Goal: Navigation & Orientation: Find specific page/section

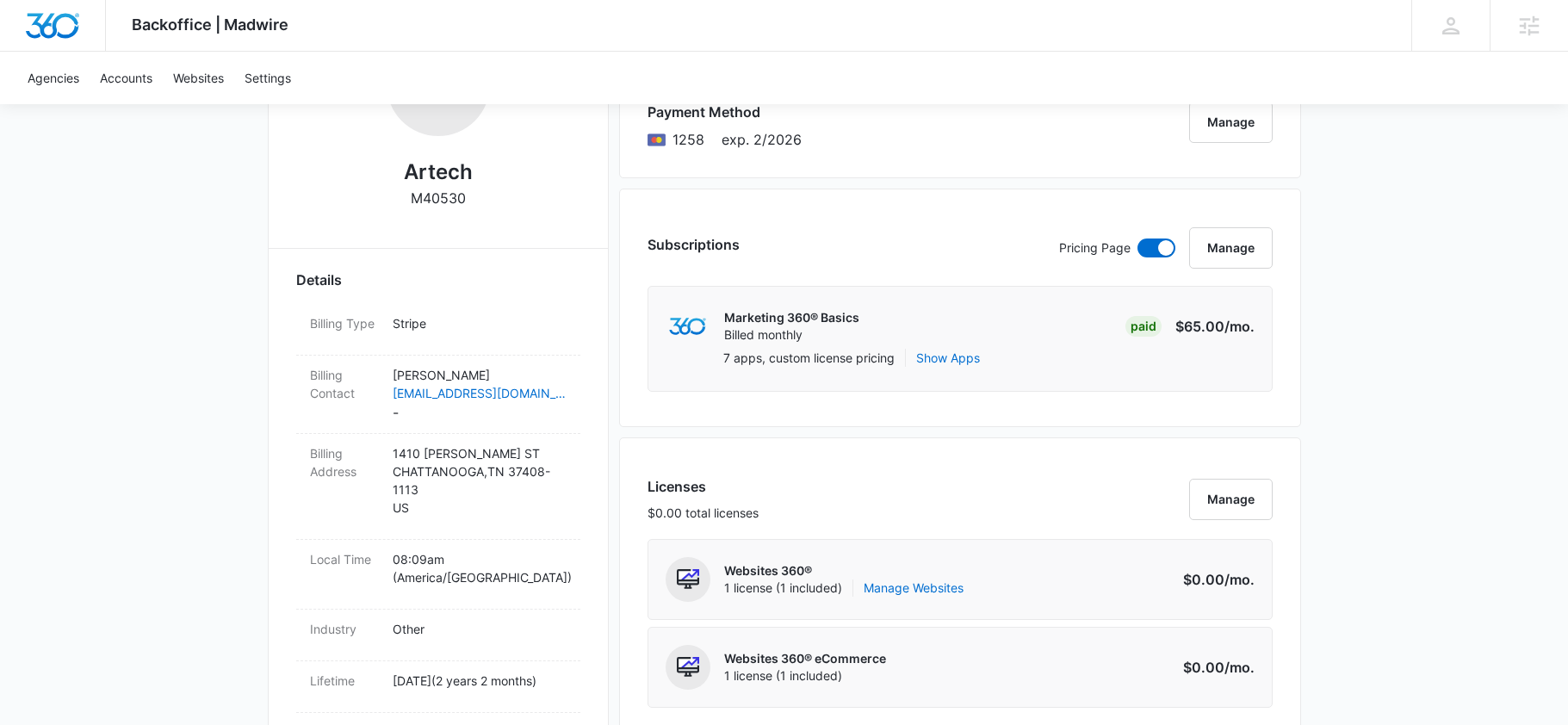
scroll to position [97, 0]
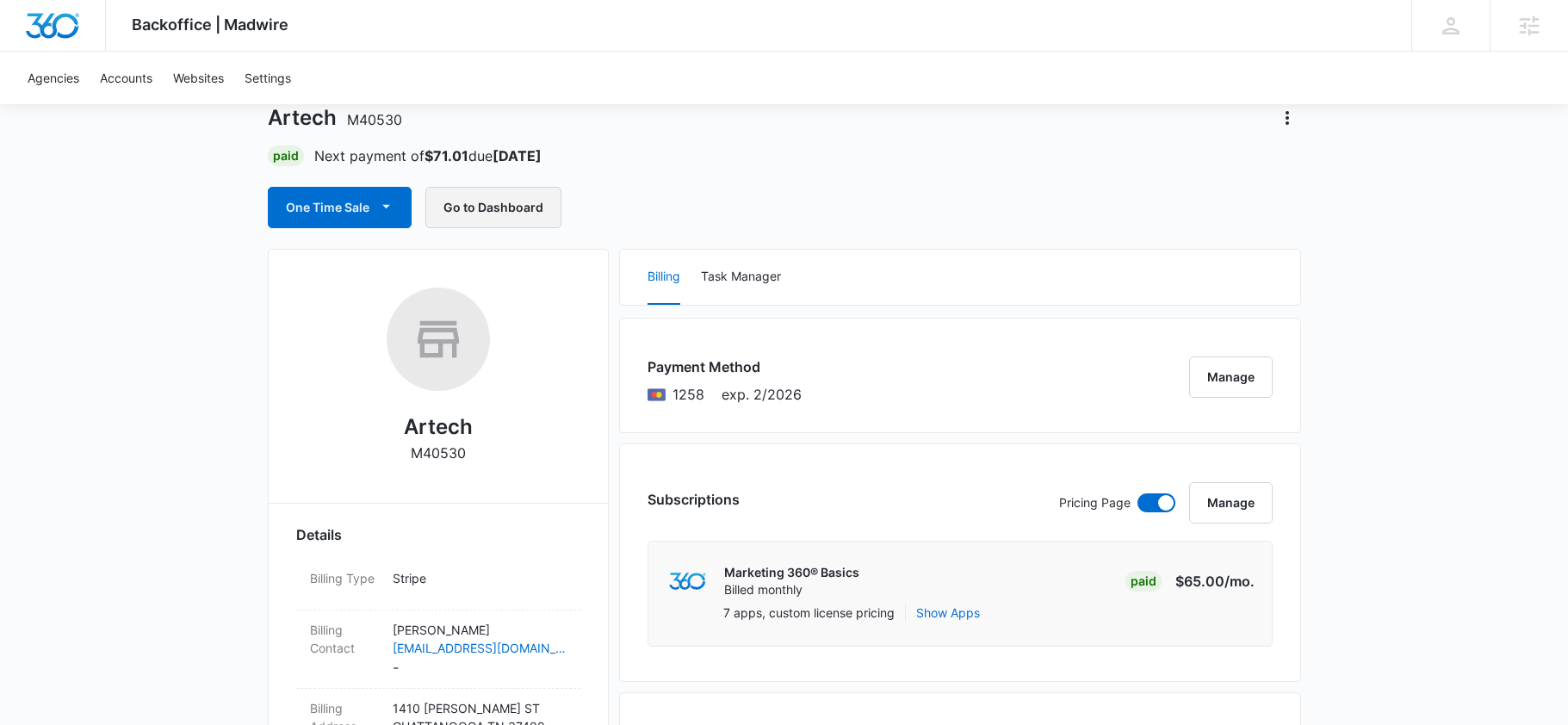
click at [463, 194] on button "Go to Dashboard" at bounding box center [493, 207] width 136 height 42
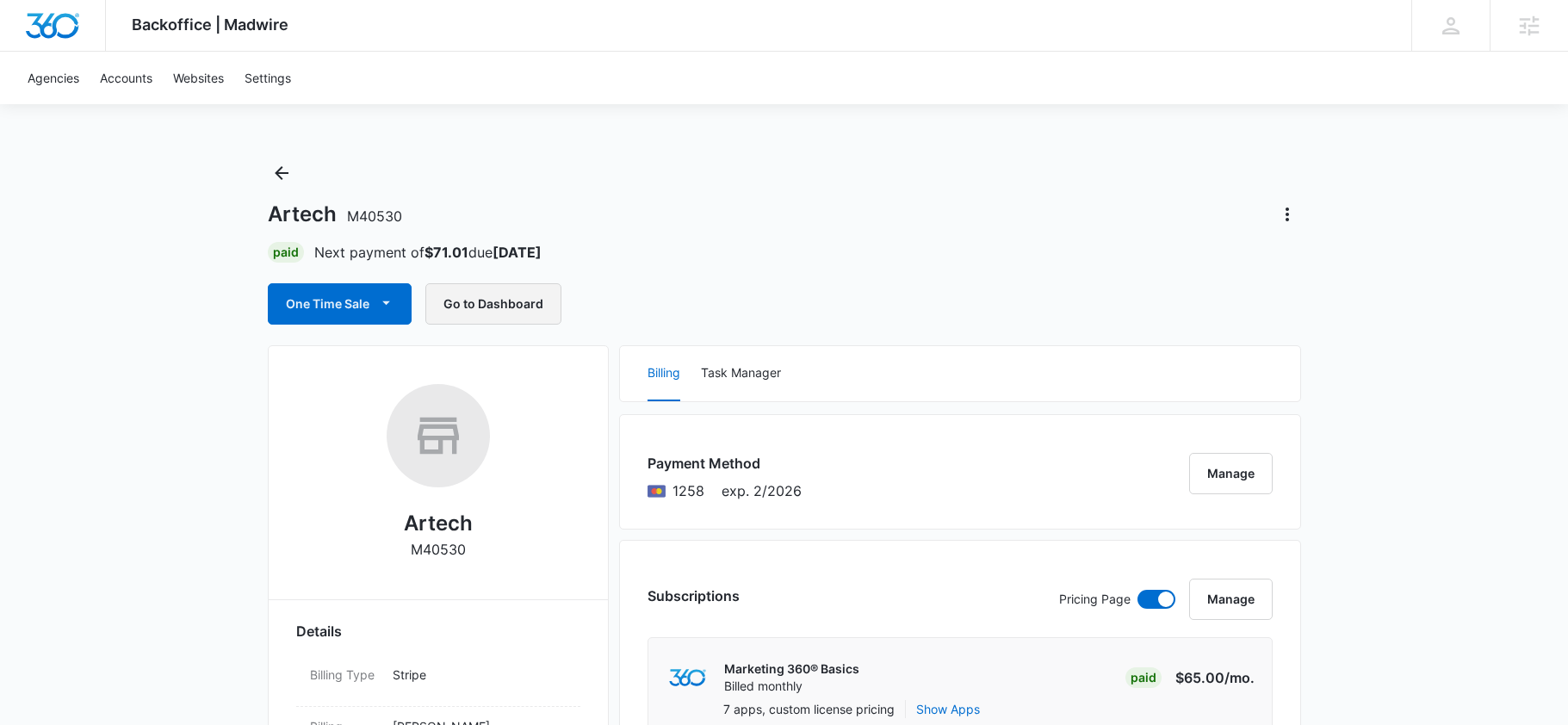
scroll to position [750, 0]
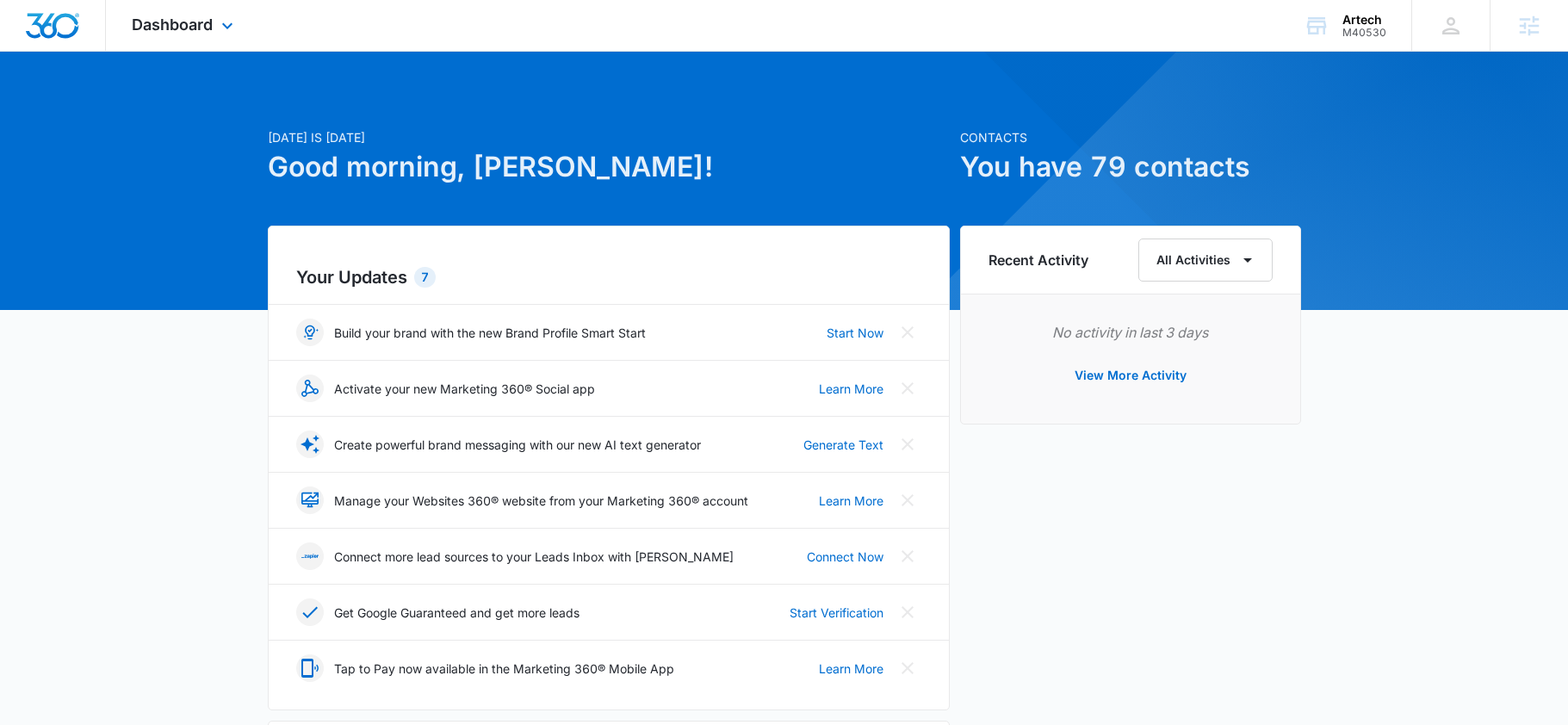
click at [216, 15] on div "Dashboard Apps Reputation Forms CRM Email Social Payments POS Content Ads Intel…" at bounding box center [184, 25] width 158 height 51
